Goal: Information Seeking & Learning: Learn about a topic

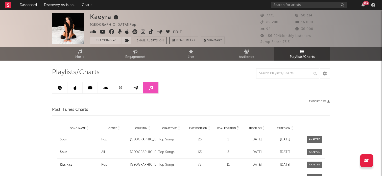
click at [59, 89] on icon at bounding box center [60, 88] width 4 height 4
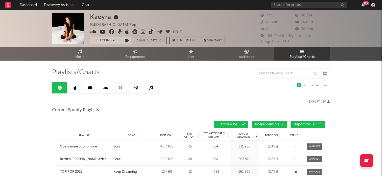
scroll to position [7, 0]
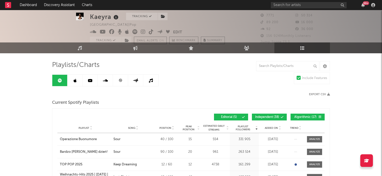
click at [273, 128] on span "Added On" at bounding box center [271, 128] width 13 height 3
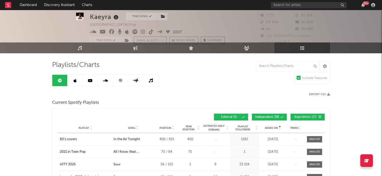
click at [273, 128] on span "Added On" at bounding box center [271, 128] width 13 height 3
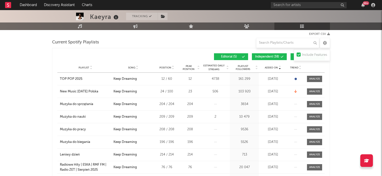
scroll to position [70, 0]
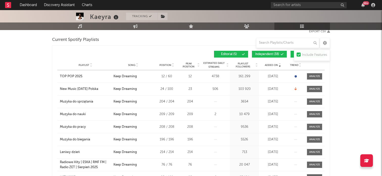
click at [271, 55] on span "Independent ( 38 )" at bounding box center [267, 54] width 24 height 3
